Goal: Obtain resource: Download file/media

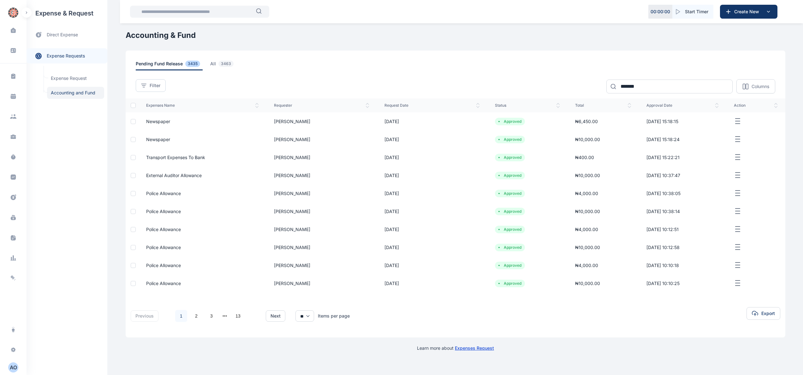
click at [739, 120] on icon "button" at bounding box center [737, 121] width 8 height 8
click at [164, 121] on span "Newspaper" at bounding box center [158, 121] width 24 height 5
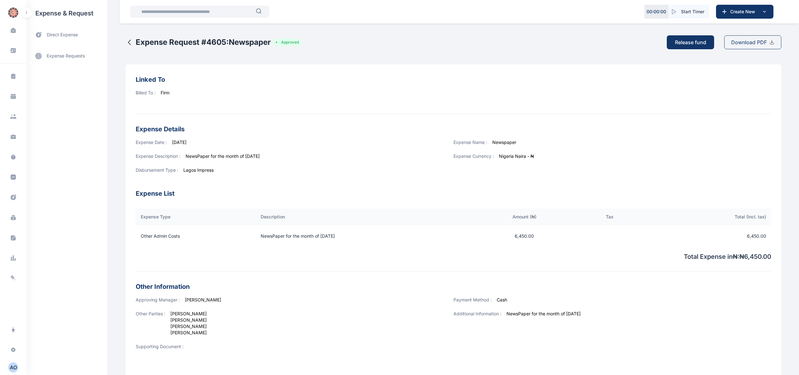
click at [762, 43] on span "Download PDF" at bounding box center [749, 42] width 36 height 8
click at [78, 53] on link "expense requests expense requests" at bounding box center [67, 55] width 81 height 15
drag, startPoint x: 78, startPoint y: 53, endPoint x: 76, endPoint y: 91, distance: 37.6
click at [76, 91] on span "Accounting and Fund Accounting and Fund" at bounding box center [75, 93] width 57 height 12
click at [75, 90] on span "Accounting and Fund Accounting and Fund" at bounding box center [75, 93] width 57 height 12
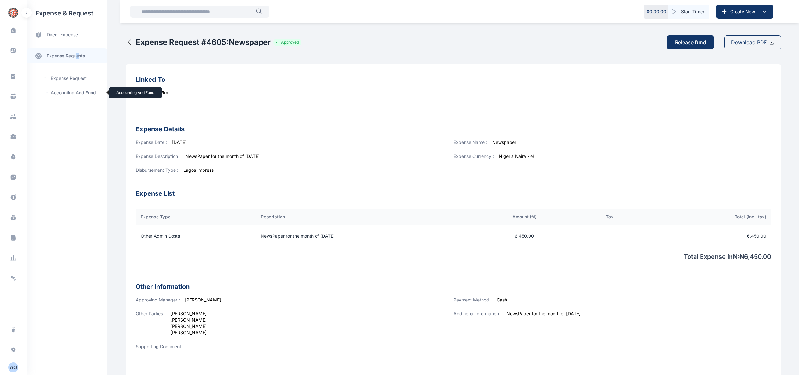
click at [76, 91] on span "Accounting and Fund Accounting and Fund" at bounding box center [75, 93] width 57 height 12
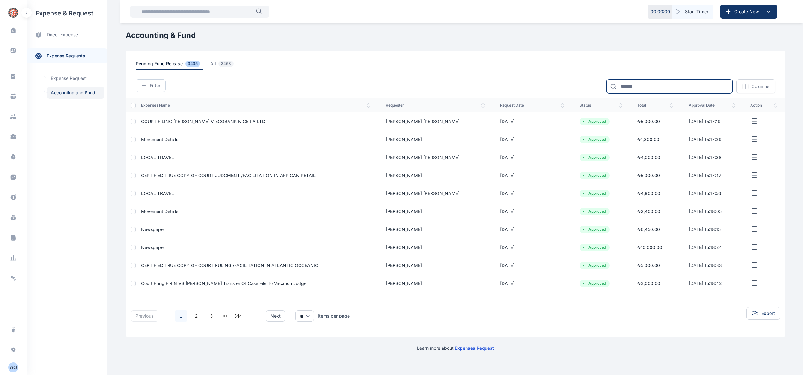
click at [652, 83] on input at bounding box center [669, 87] width 126 height 14
type input "*******"
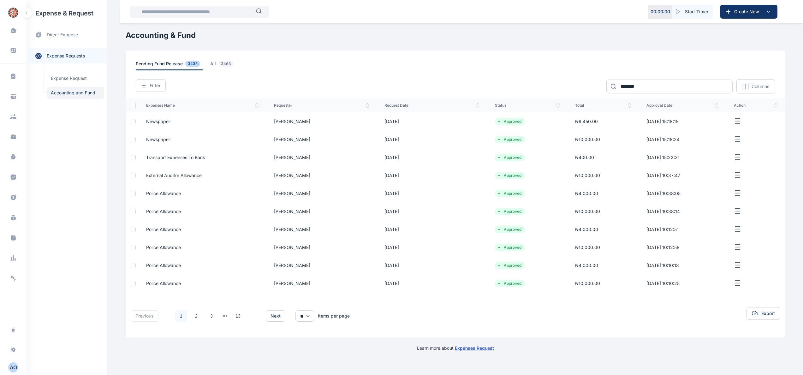
click at [158, 139] on span "Newspaper" at bounding box center [158, 139] width 24 height 5
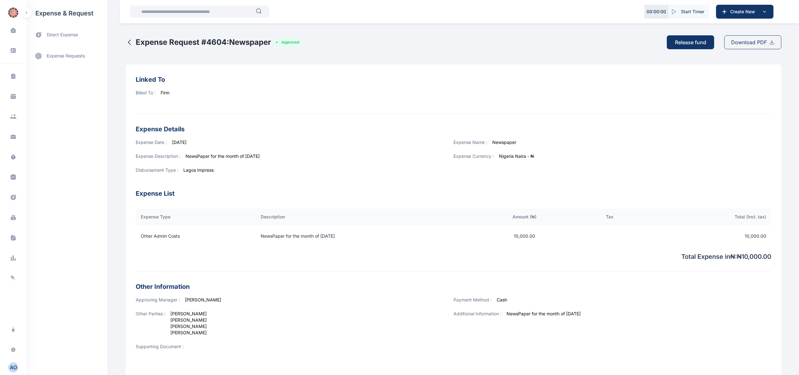
click at [748, 41] on span "Download PDF" at bounding box center [749, 42] width 36 height 8
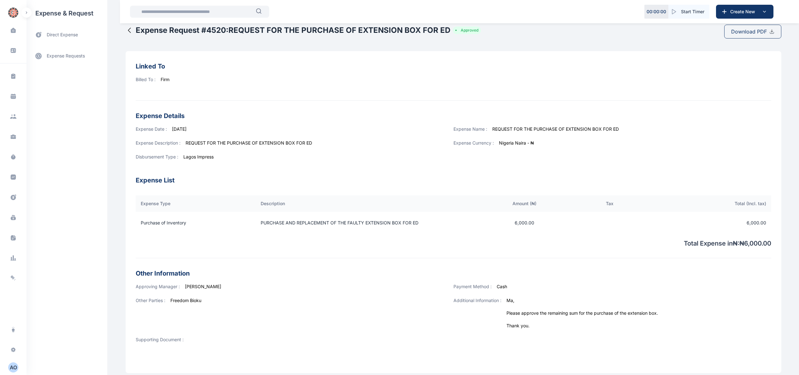
scroll to position [19, 0]
